Goal: Navigation & Orientation: Find specific page/section

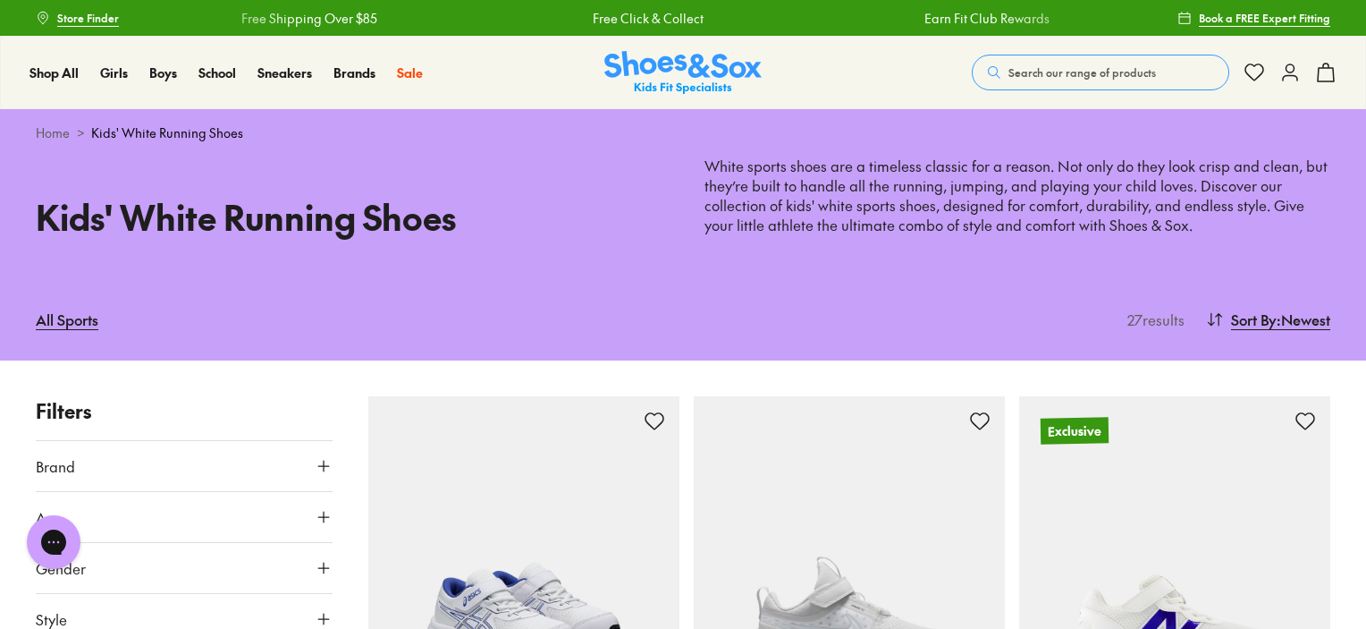
scroll to position [268, 0]
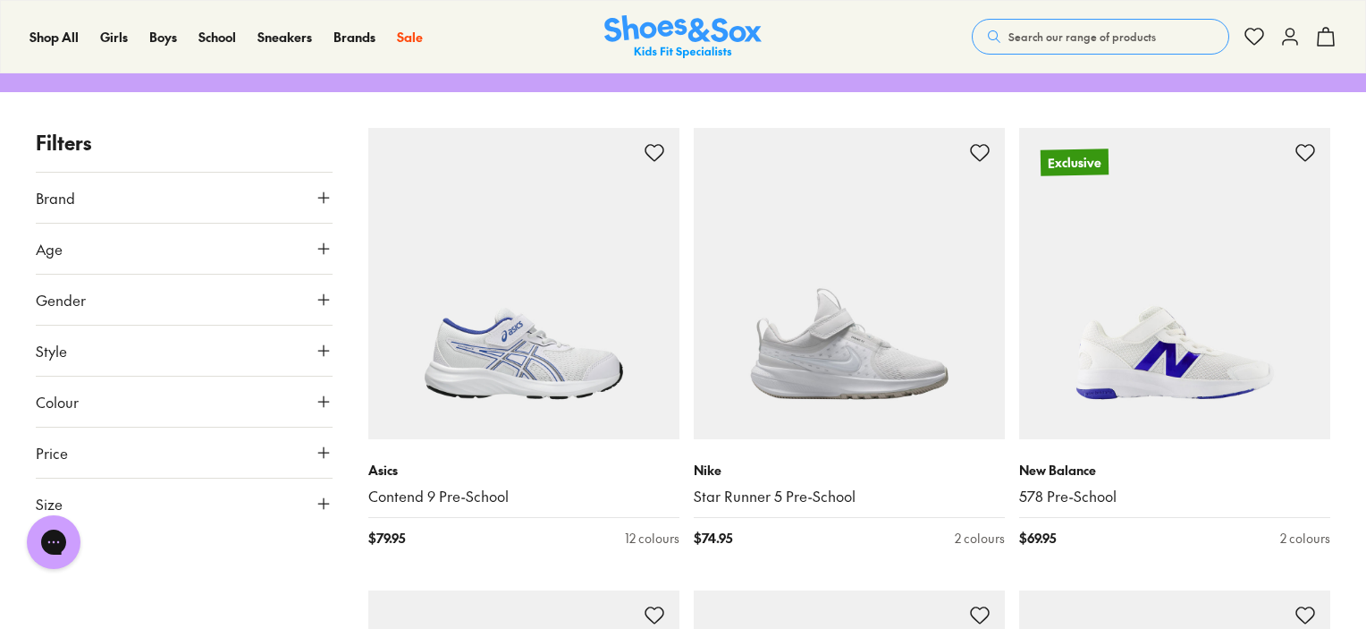
click at [77, 294] on span "Gender" at bounding box center [61, 299] width 50 height 21
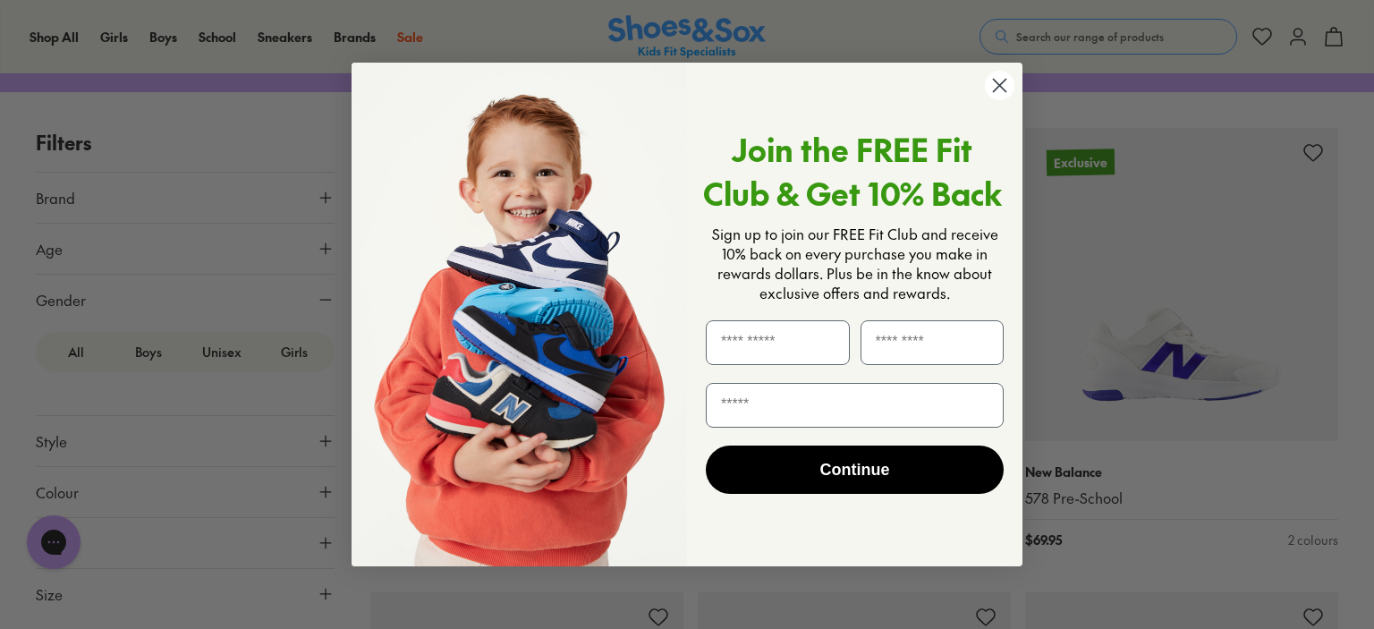
click at [299, 351] on div "Close dialog Join the FREE Fit Club & Get 10% Back Sign up to join our FREE Fit…" at bounding box center [687, 314] width 1374 height 629
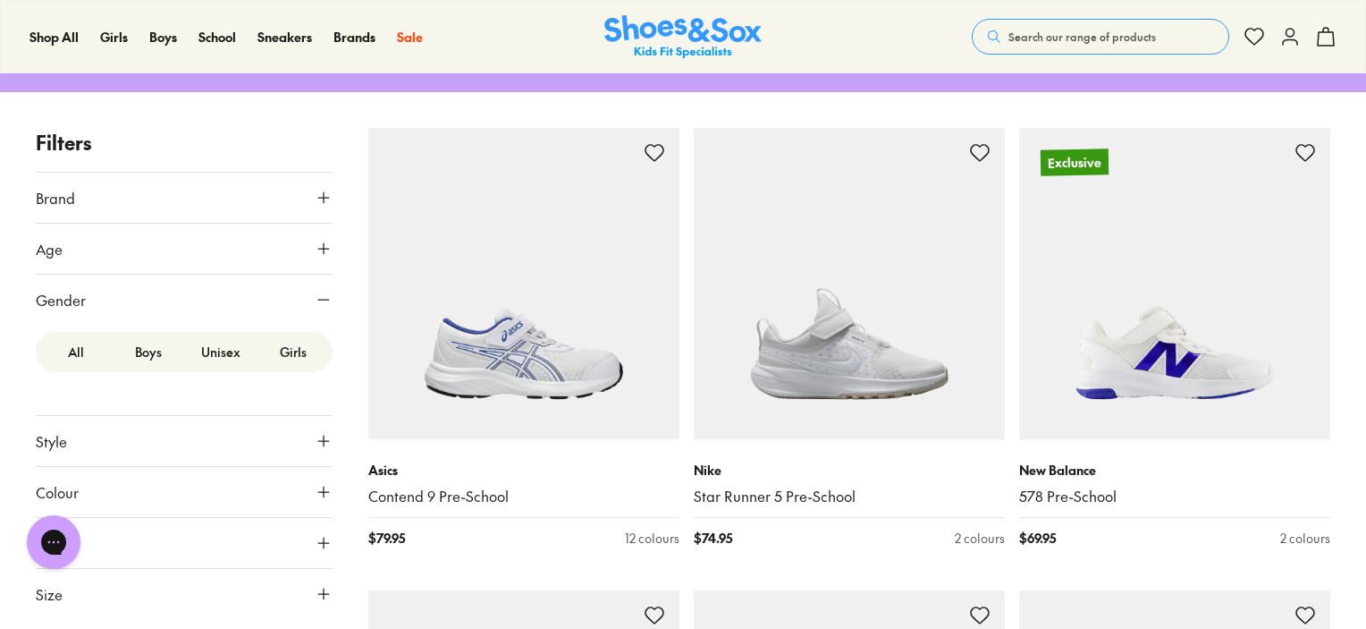
click at [308, 337] on label "Girls" at bounding box center [293, 351] width 72 height 33
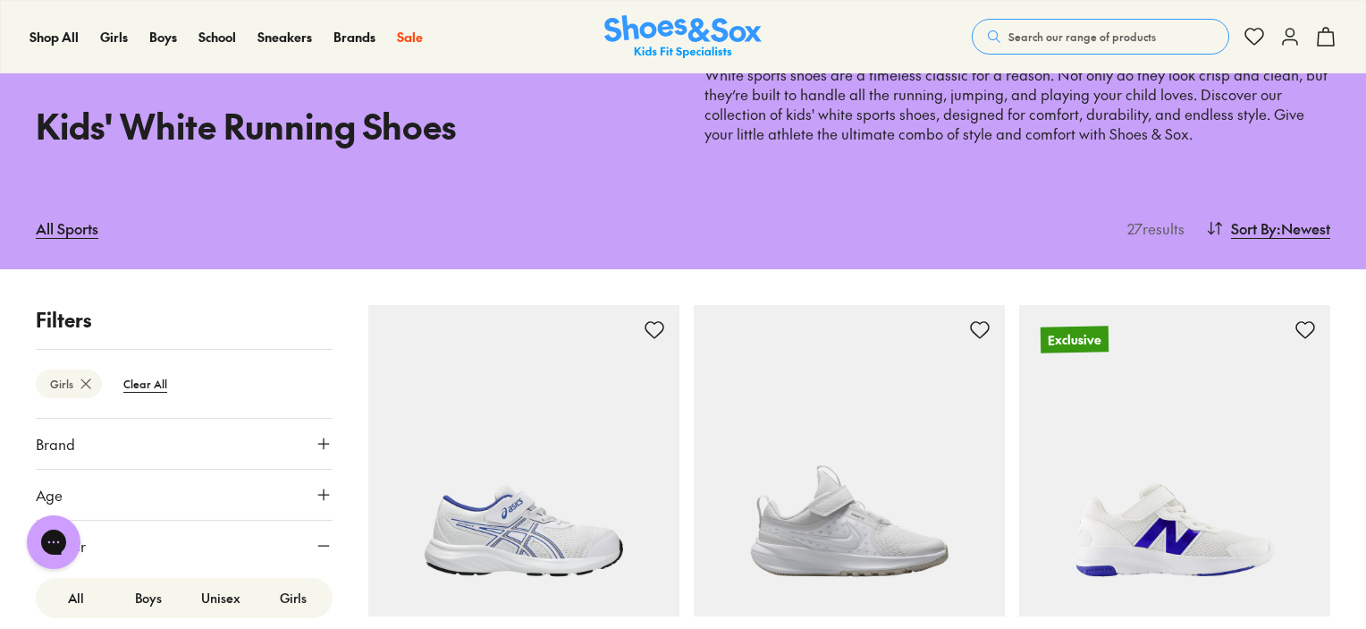
click at [300, 349] on div "Girls Clear All" at bounding box center [184, 383] width 297 height 69
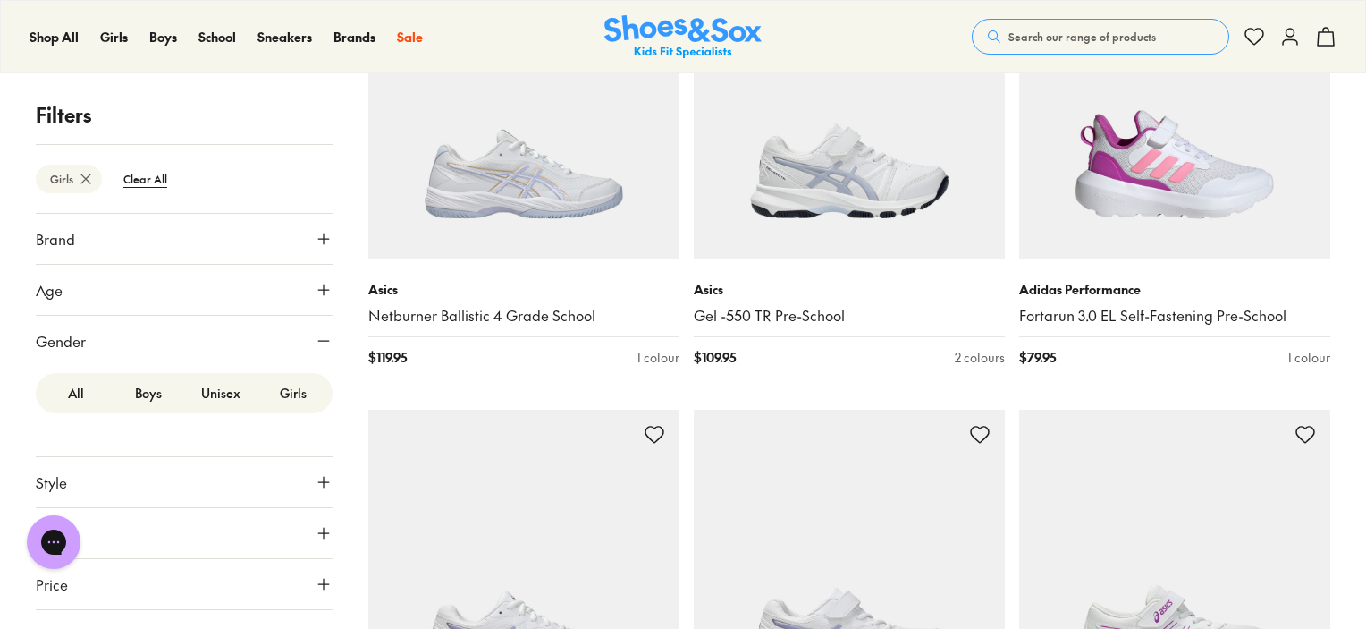
scroll to position [29, 0]
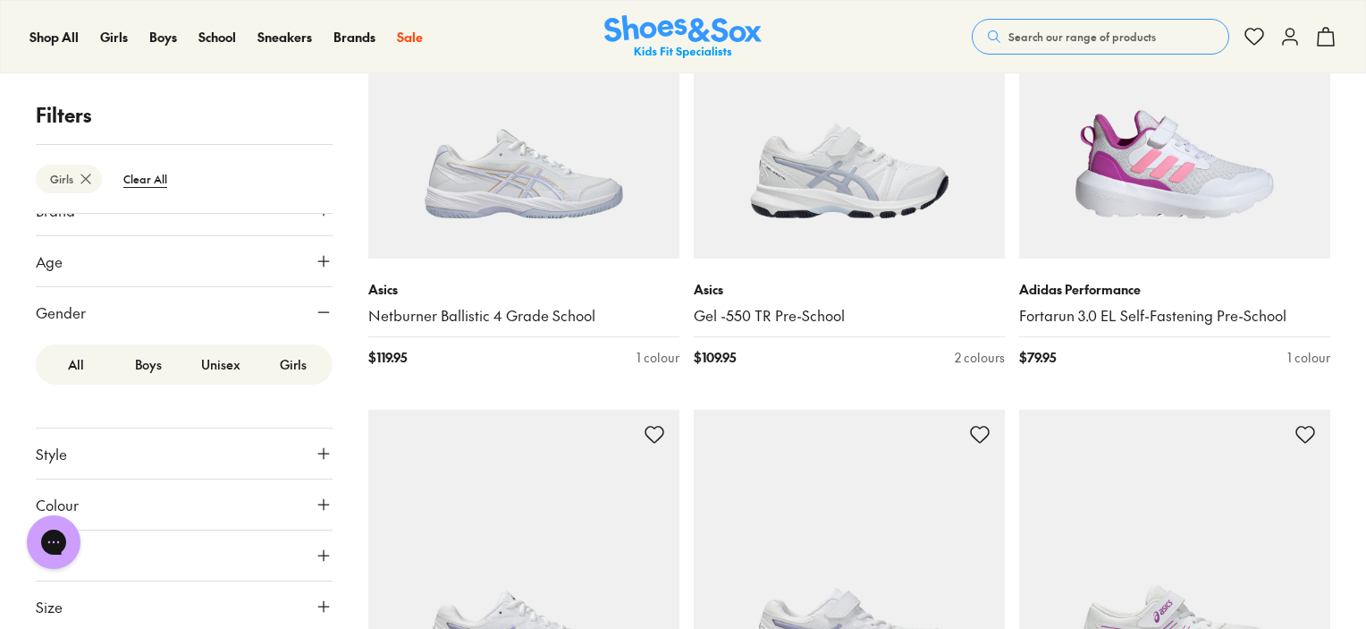
click at [111, 446] on button "Style" at bounding box center [184, 453] width 297 height 50
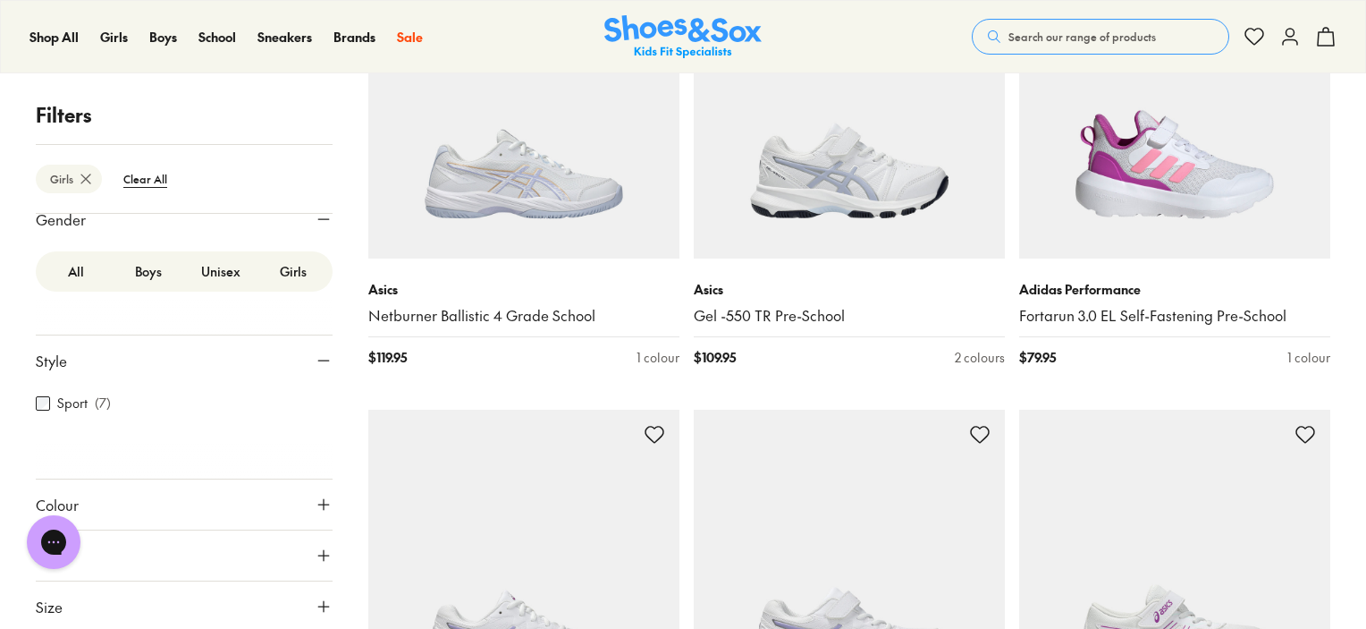
scroll to position [0, 0]
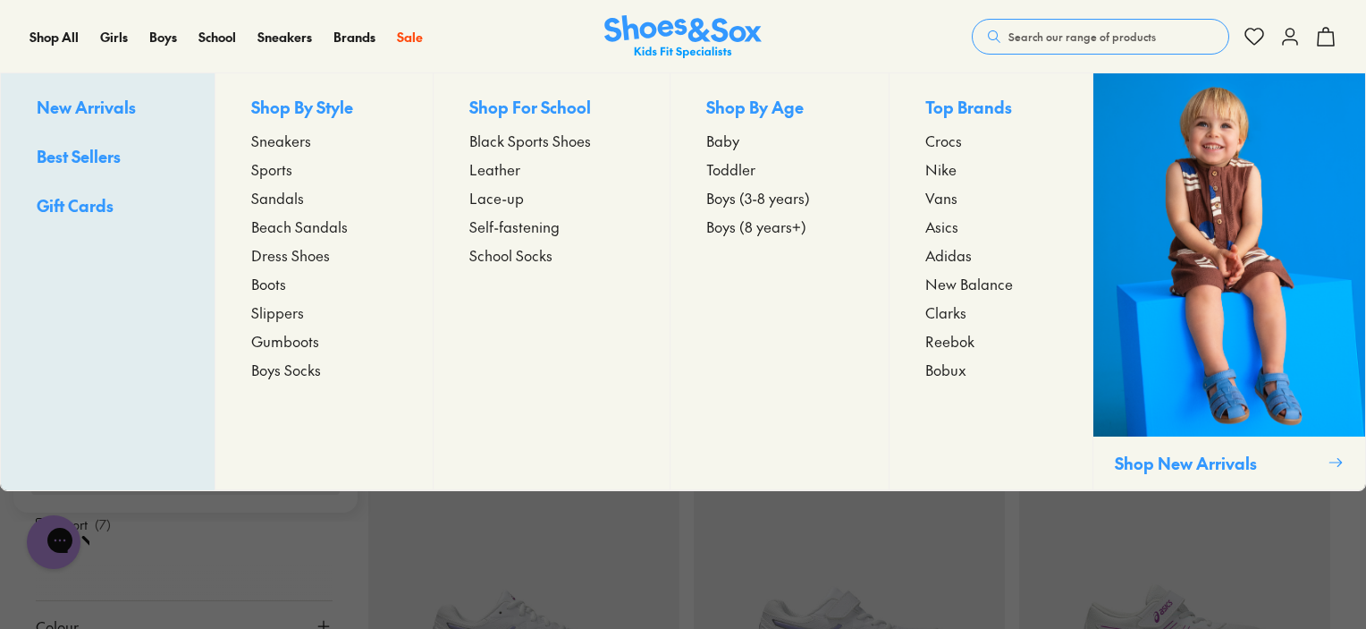
click at [284, 257] on span "Dress Shoes" at bounding box center [290, 254] width 79 height 21
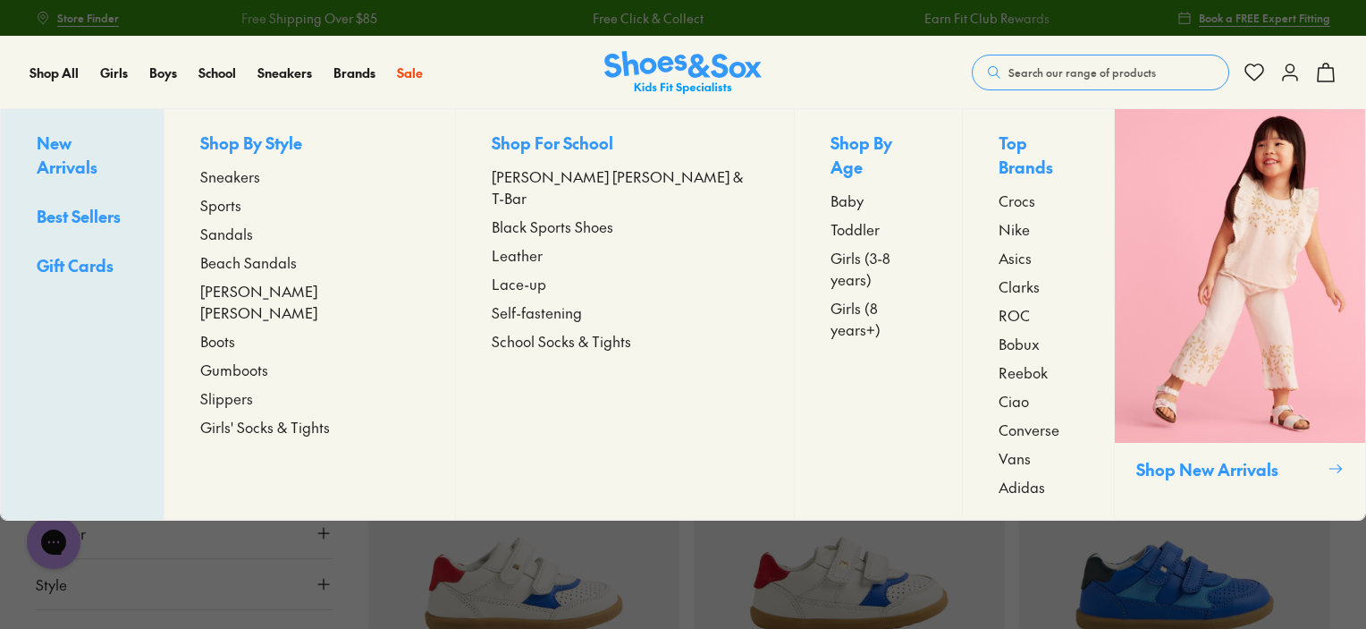
click at [264, 292] on span "[PERSON_NAME] [PERSON_NAME]" at bounding box center [309, 301] width 219 height 43
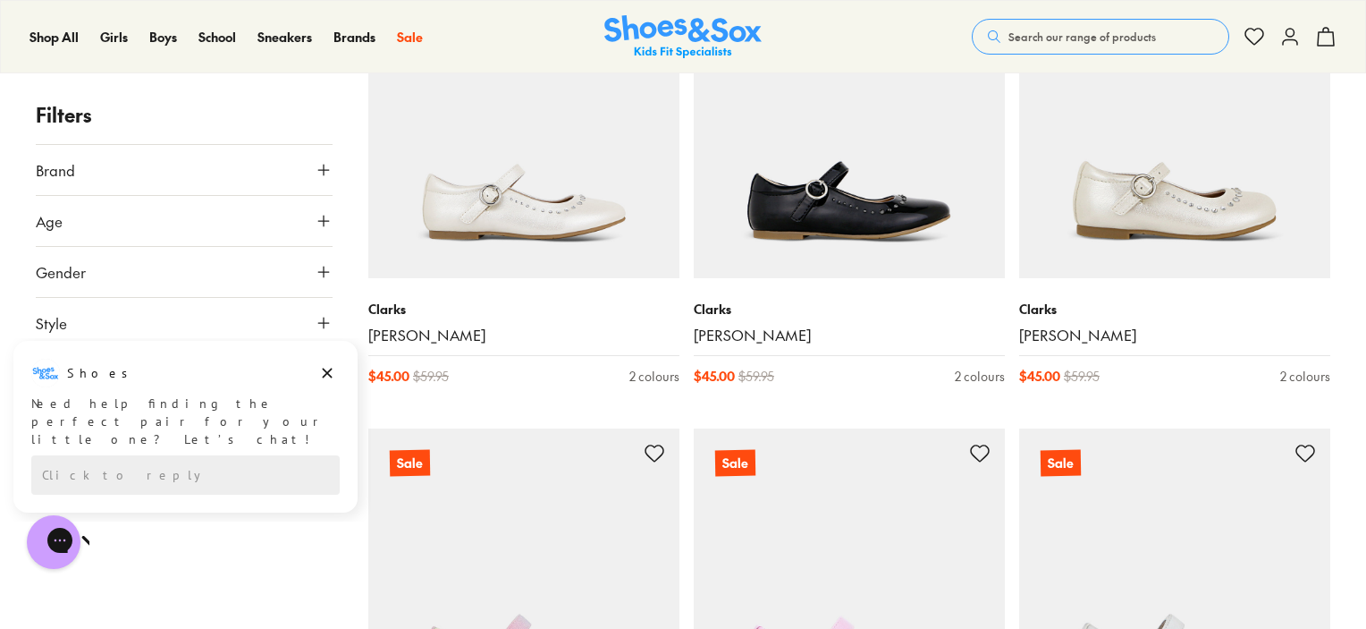
scroll to position [3309, 0]
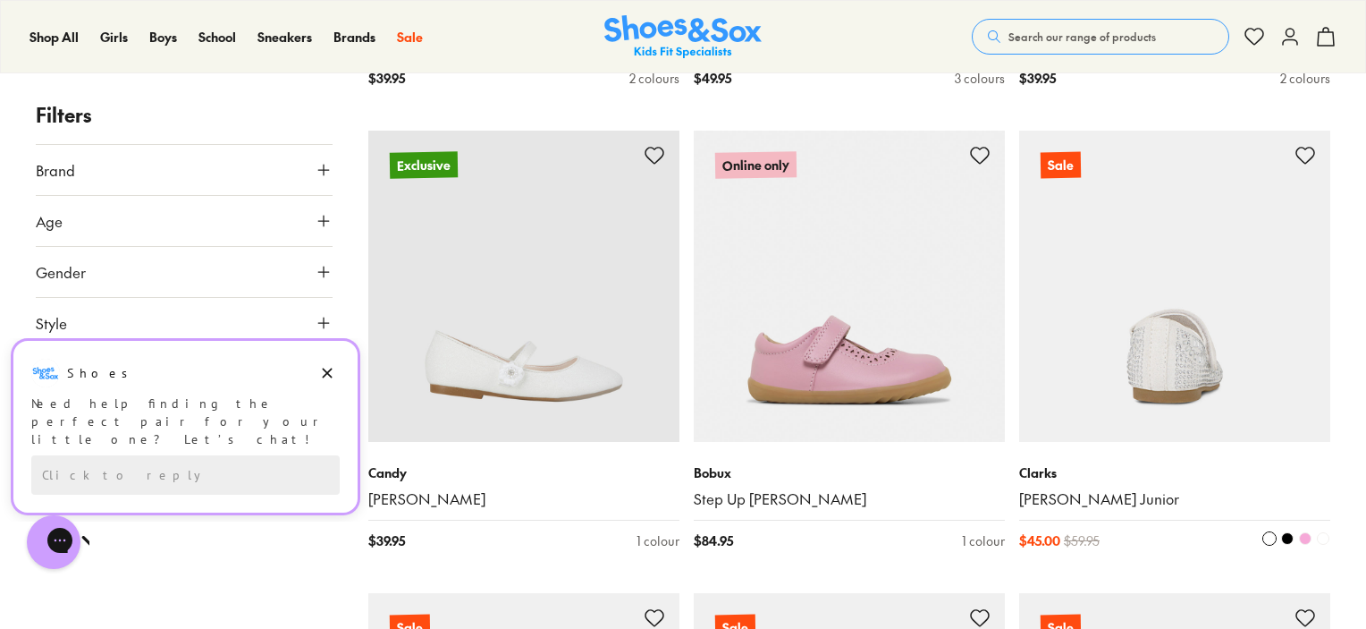
scroll to position [2504, 0]
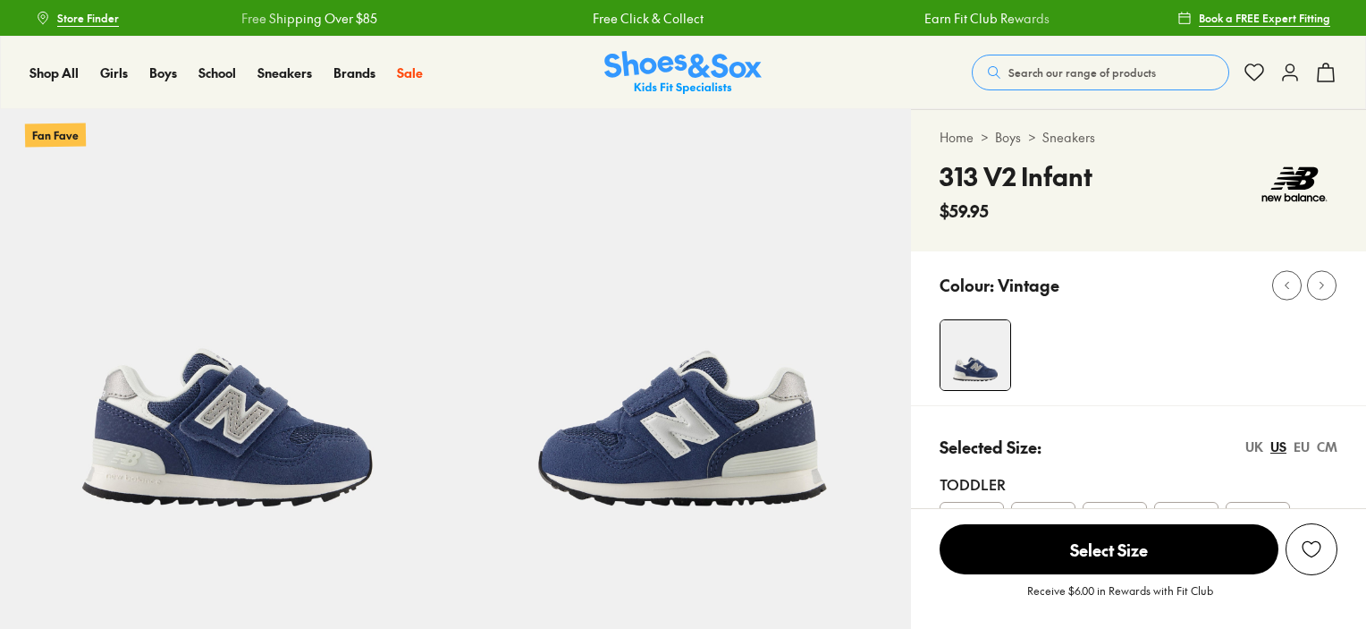
select select "*"
